Goal: Information Seeking & Learning: Learn about a topic

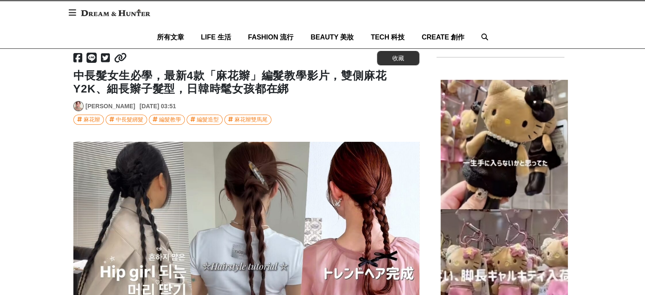
scroll to position [212, 0]
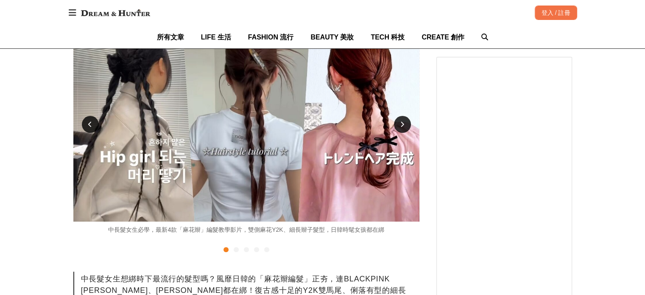
click at [90, 122] on icon at bounding box center [90, 124] width 4 height 6
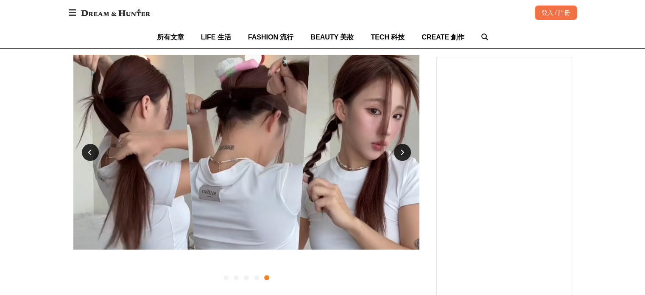
scroll to position [170, 0]
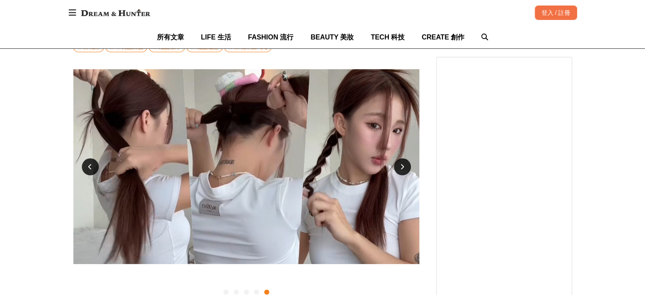
click at [401, 163] on div at bounding box center [402, 166] width 17 height 17
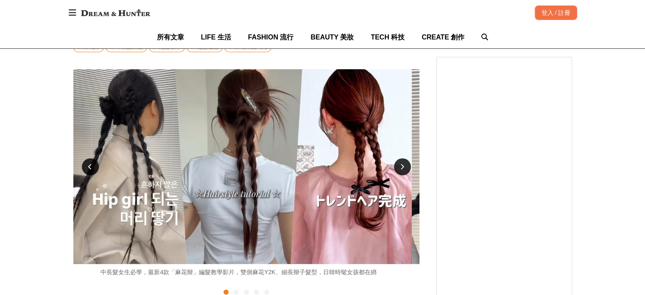
scroll to position [0, 0]
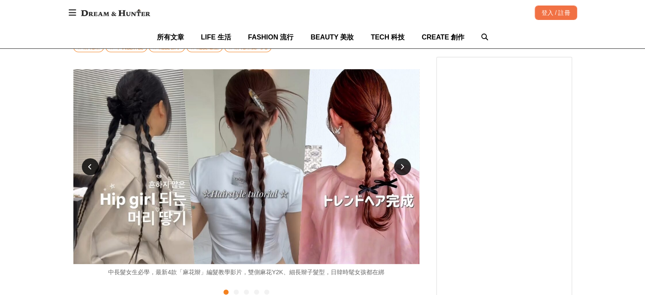
click at [401, 163] on div at bounding box center [402, 166] width 17 height 17
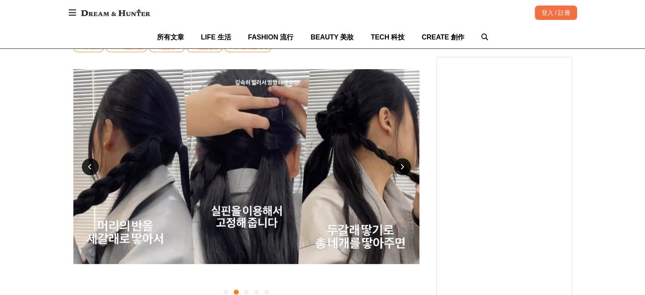
click at [401, 163] on div at bounding box center [402, 166] width 17 height 17
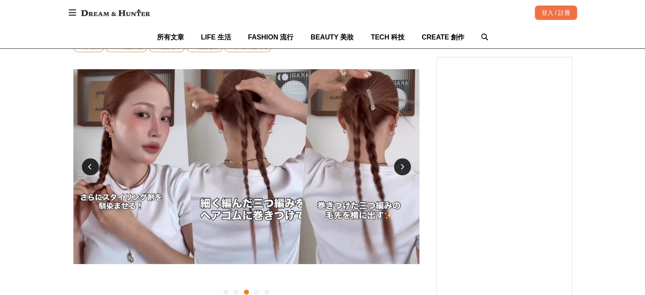
click at [401, 163] on div at bounding box center [402, 166] width 17 height 17
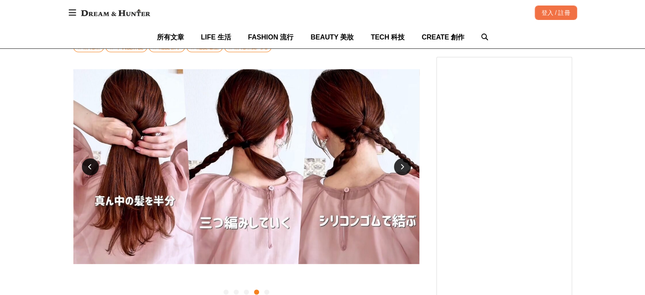
click at [401, 163] on div at bounding box center [402, 166] width 17 height 17
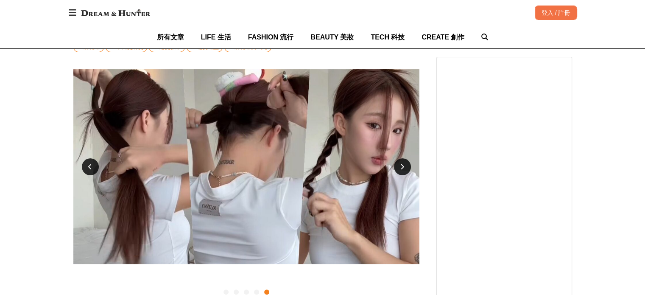
click at [401, 163] on div at bounding box center [402, 166] width 17 height 17
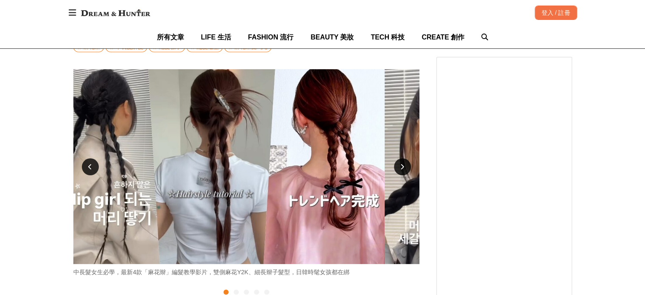
click at [401, 163] on div at bounding box center [402, 166] width 17 height 17
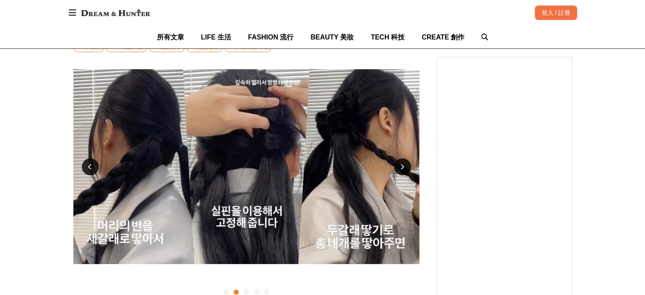
click at [401, 163] on div at bounding box center [402, 166] width 17 height 17
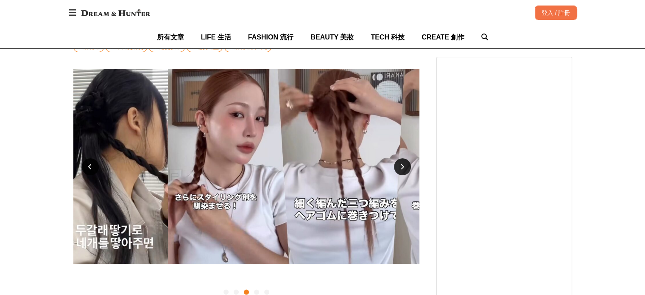
click at [401, 163] on div at bounding box center [402, 166] width 17 height 17
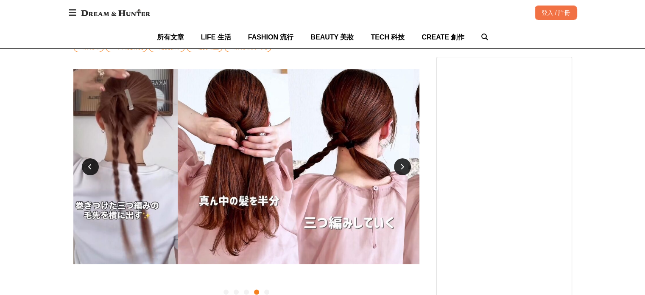
click at [401, 163] on div at bounding box center [402, 166] width 17 height 17
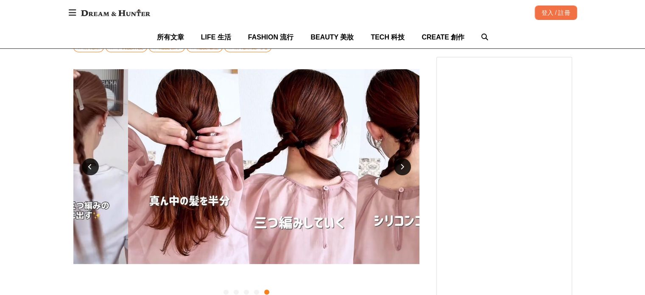
click at [401, 163] on div at bounding box center [402, 166] width 17 height 17
